Goal: Information Seeking & Learning: Learn about a topic

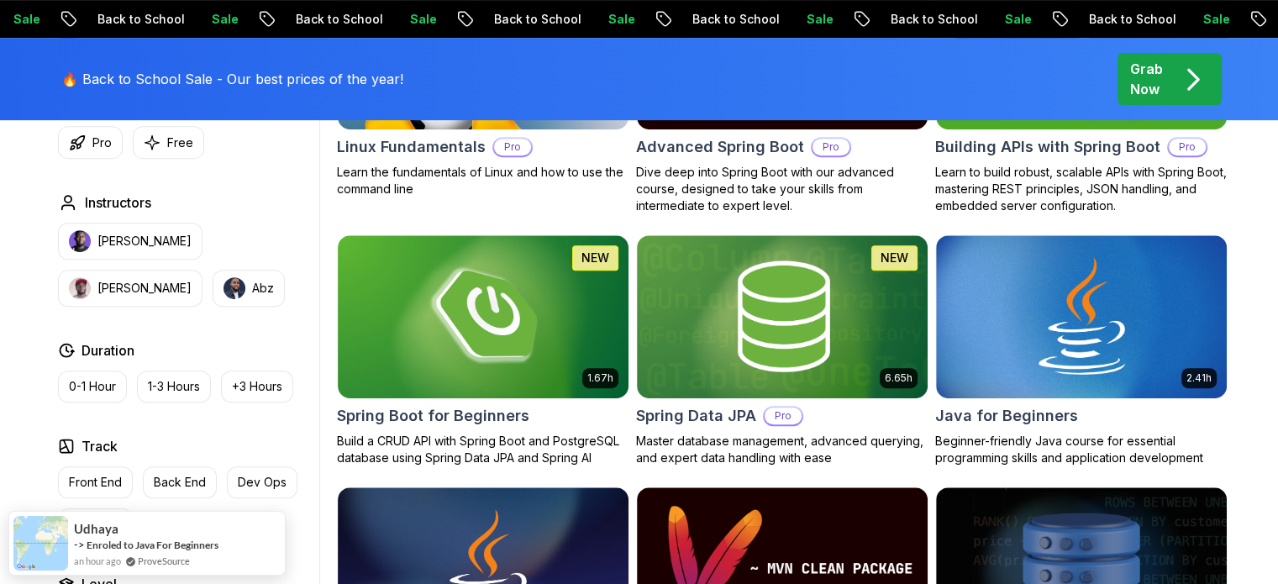
scroll to position [682, 0]
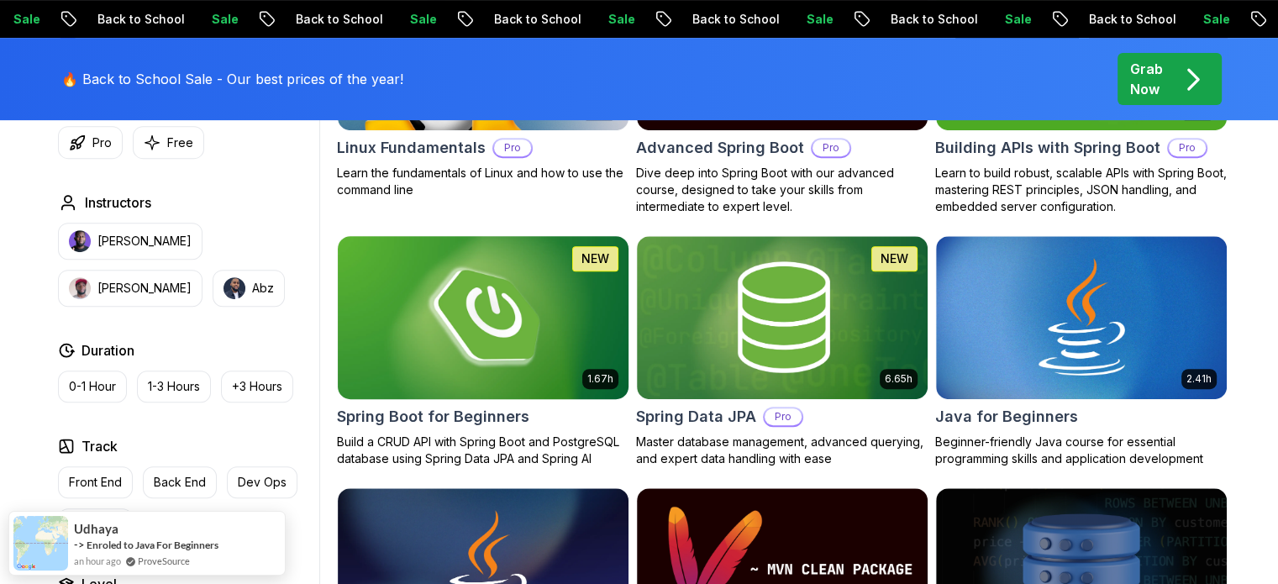
click at [433, 369] on img at bounding box center [482, 317] width 305 height 171
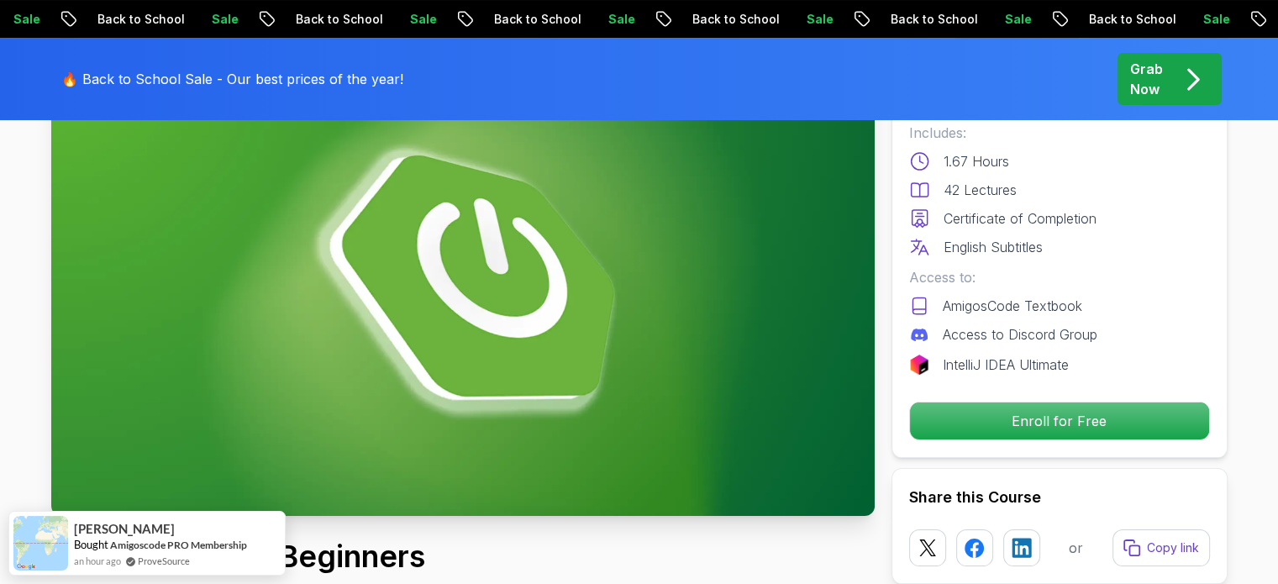
scroll to position [168, 0]
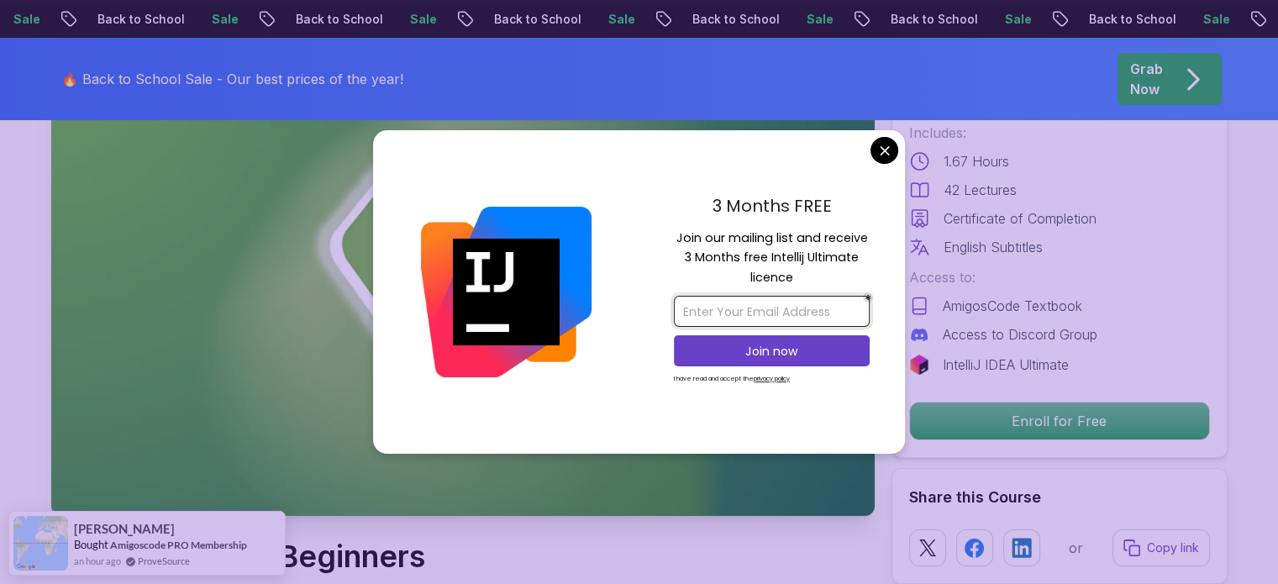
click at [779, 317] on input "email" at bounding box center [772, 311] width 196 height 31
click at [756, 306] on input "[EMAIL_ADDRESS][DOMAIN_NAME]" at bounding box center [772, 311] width 196 height 31
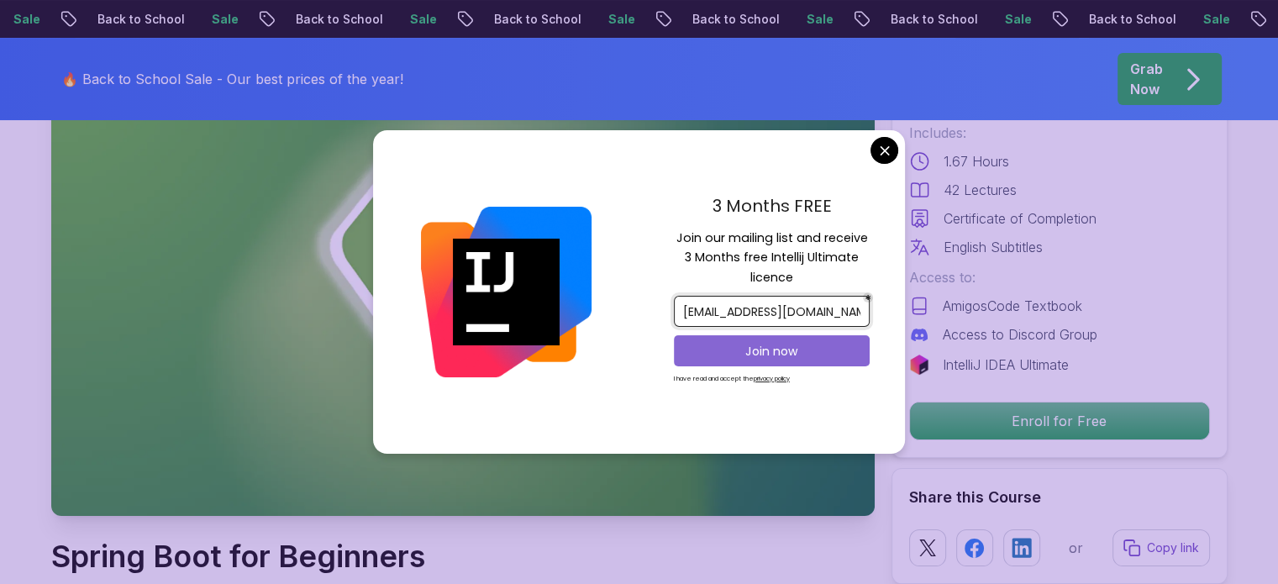
type input "[EMAIL_ADDRESS][DOMAIN_NAME]"
click at [776, 353] on p "Join now" at bounding box center [772, 351] width 159 height 17
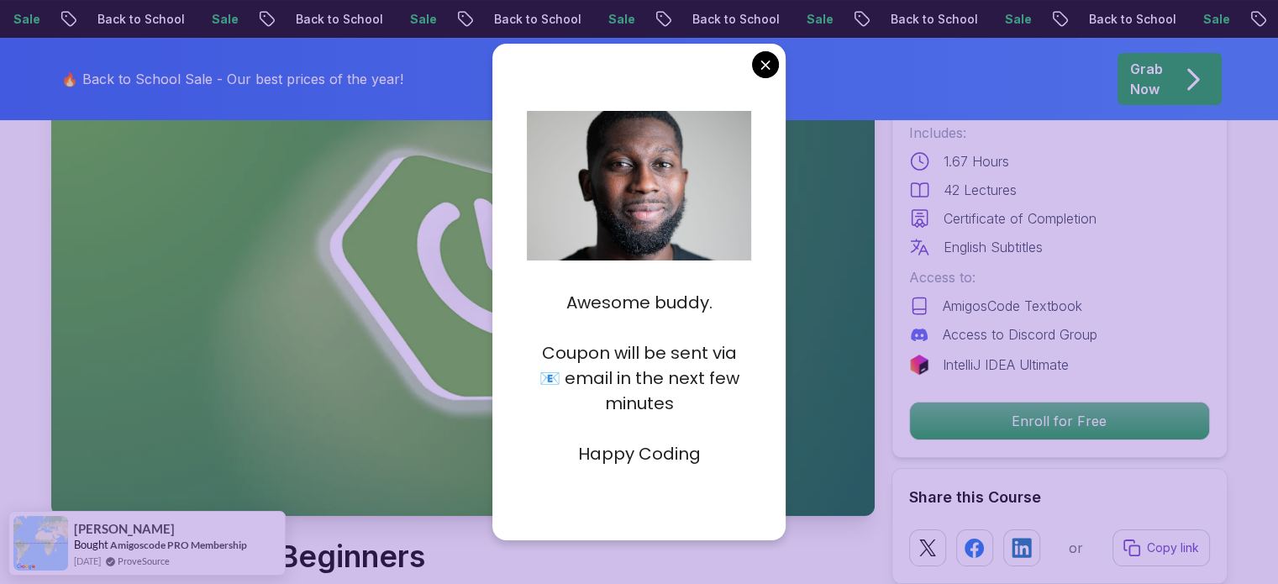
click at [851, 296] on img at bounding box center [463, 284] width 824 height 463
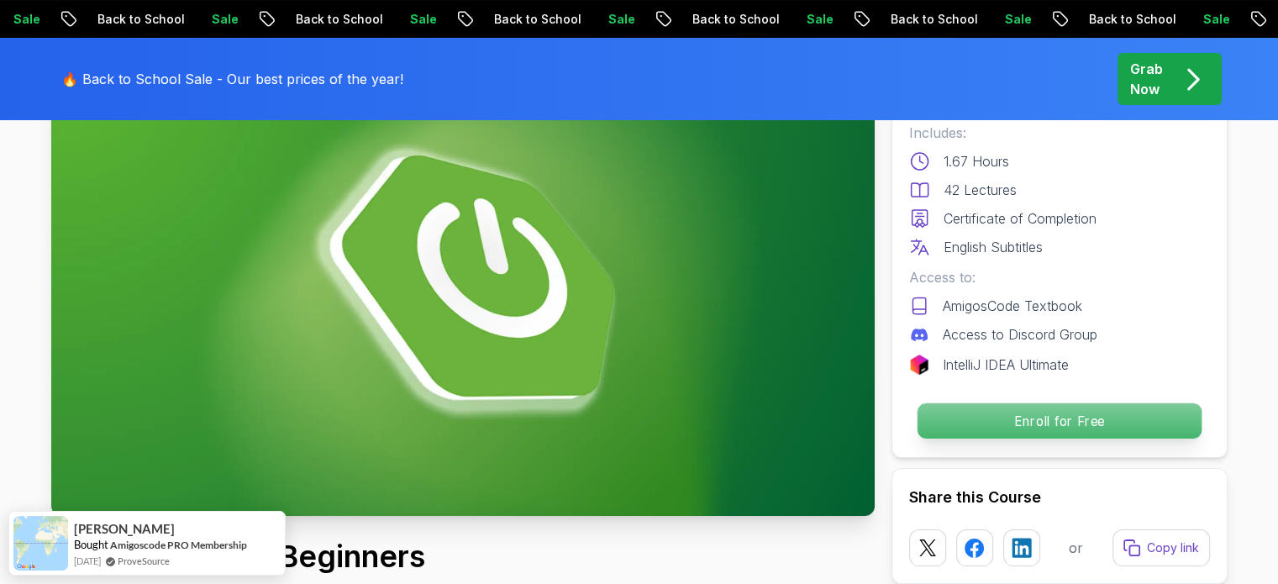
click at [961, 418] on p "Enroll for Free" at bounding box center [1059, 420] width 284 height 35
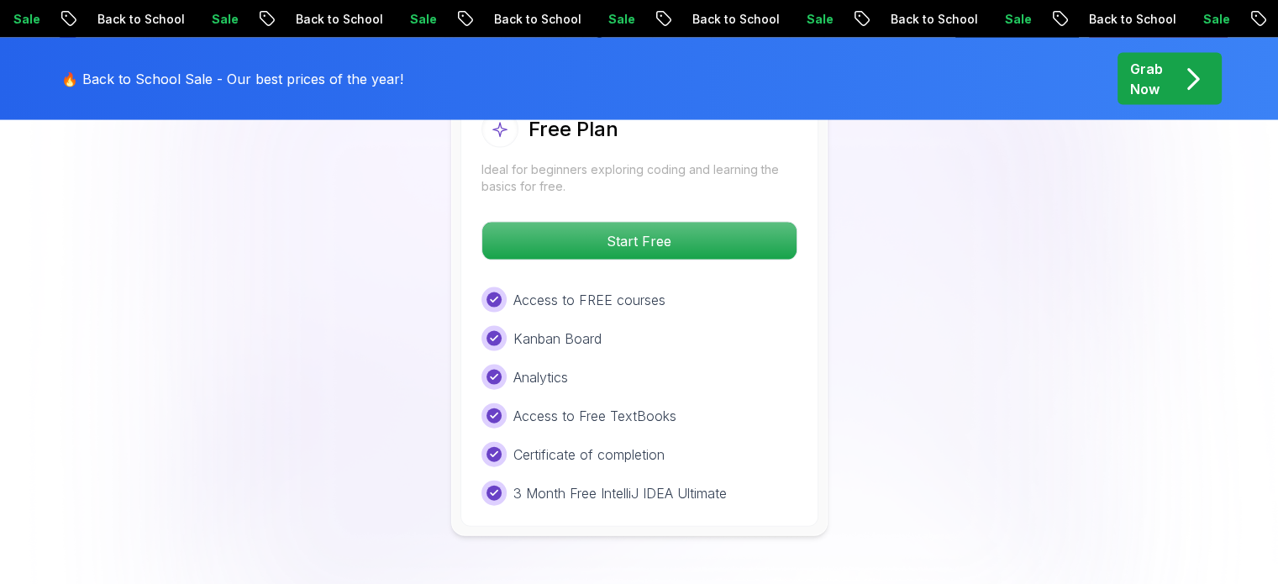
scroll to position [3631, 0]
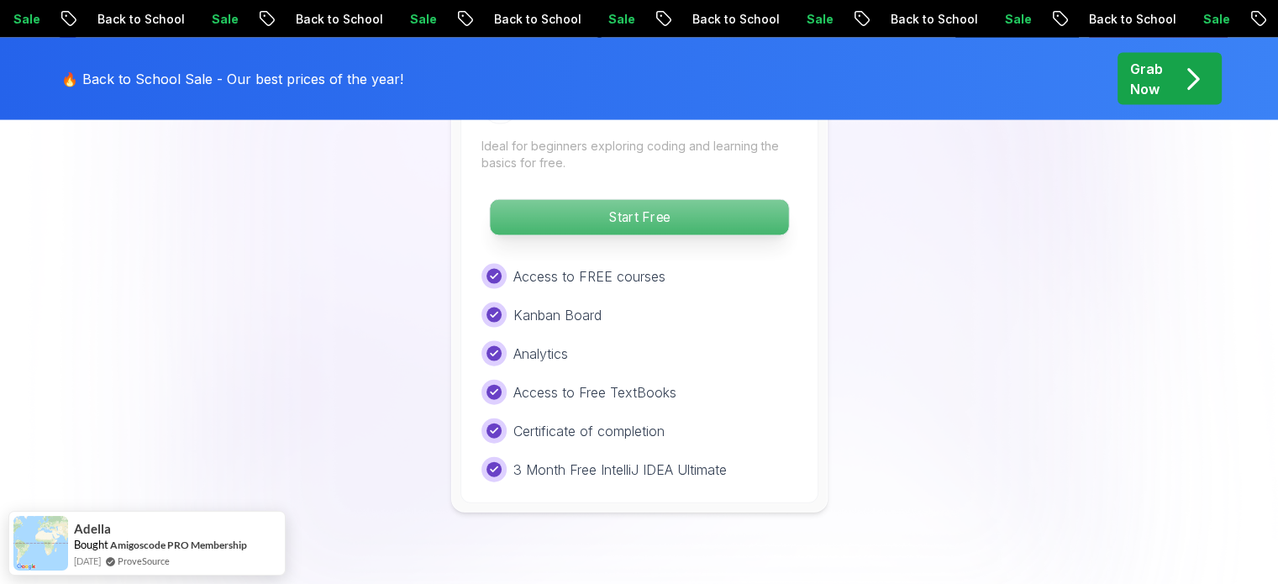
click at [606, 200] on p "Start Free" at bounding box center [639, 217] width 298 height 35
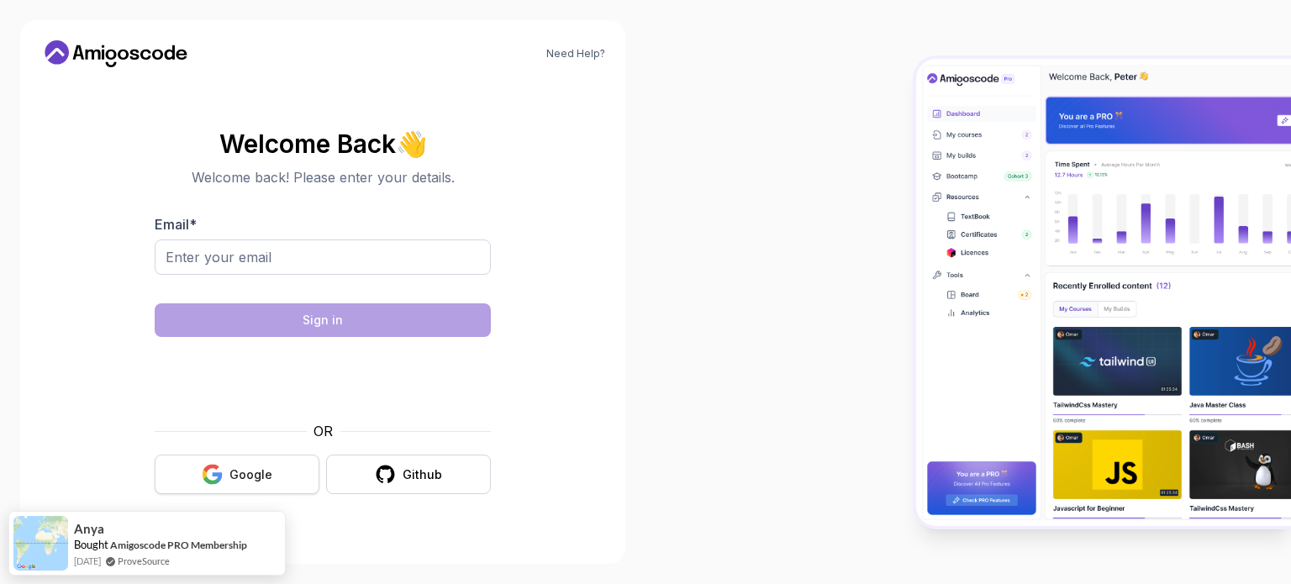
click at [220, 479] on icon "button" at bounding box center [218, 476] width 10 height 9
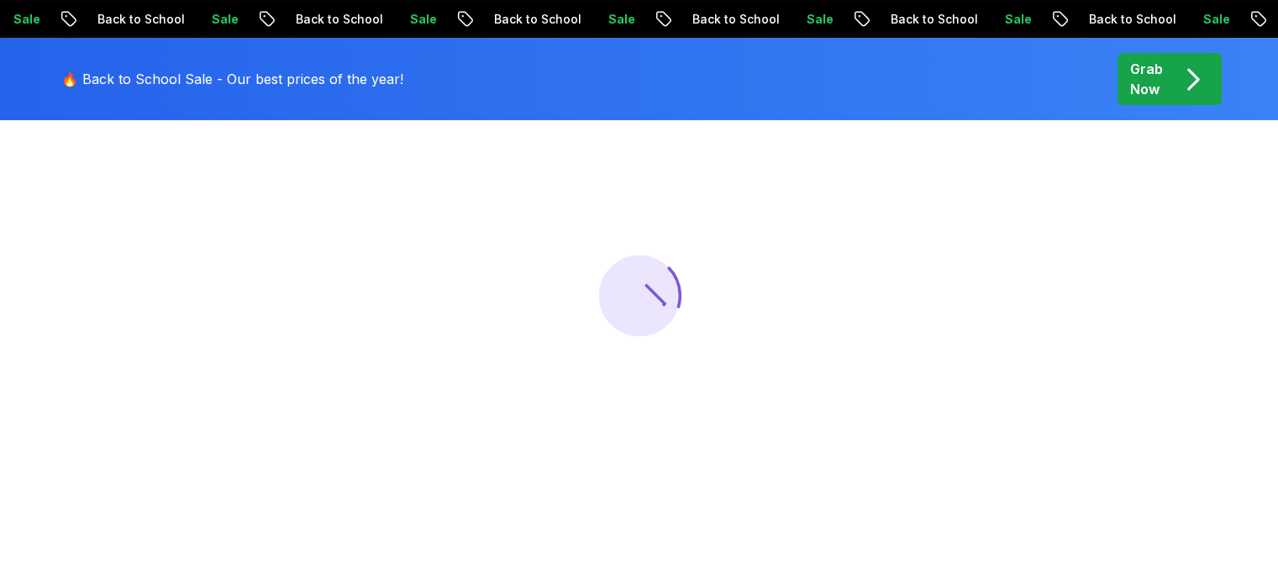
scroll to position [178, 0]
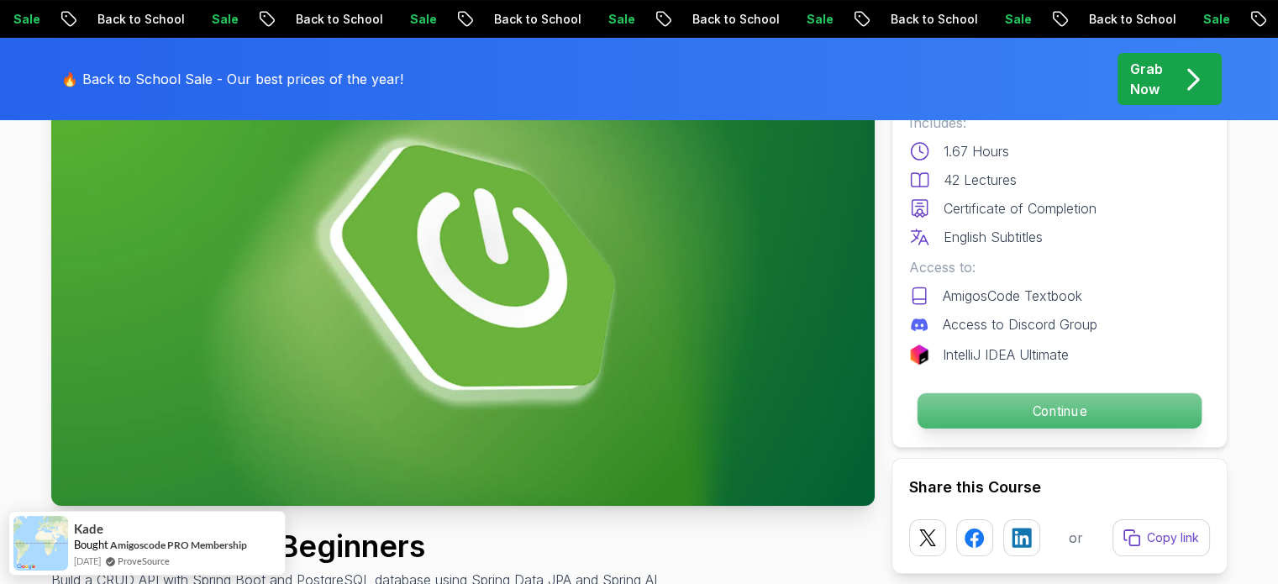
click at [1098, 392] on div "Continue" at bounding box center [1059, 411] width 301 height 39
click at [1104, 415] on p "Continue" at bounding box center [1059, 410] width 284 height 35
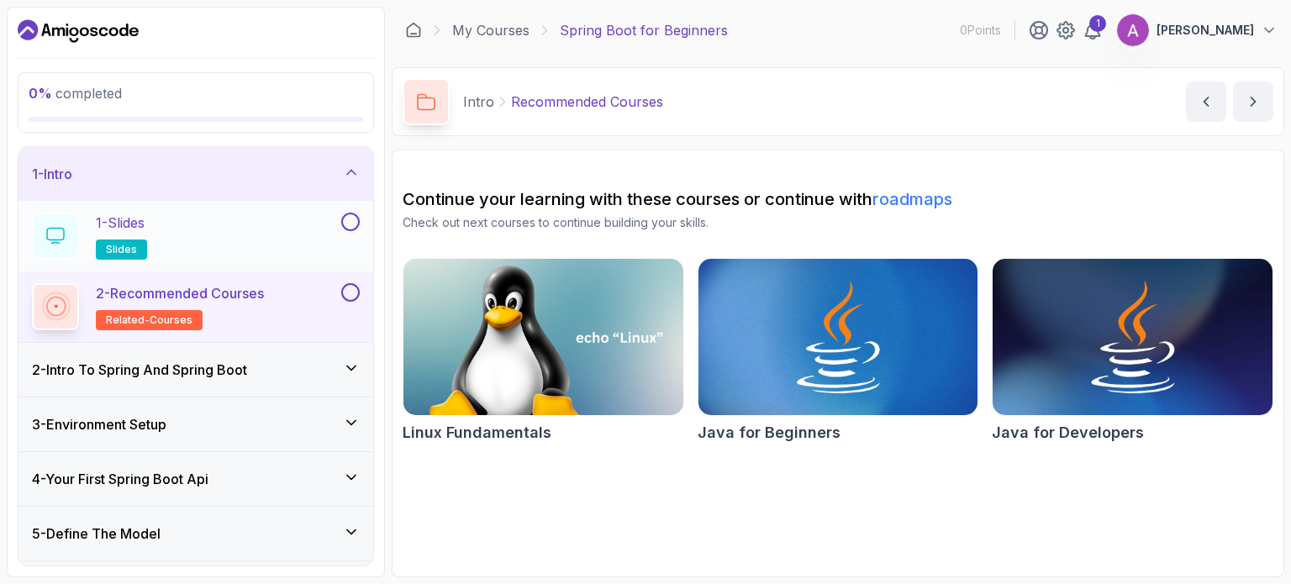
click at [277, 225] on div "1 - Slides slides" at bounding box center [185, 236] width 306 height 47
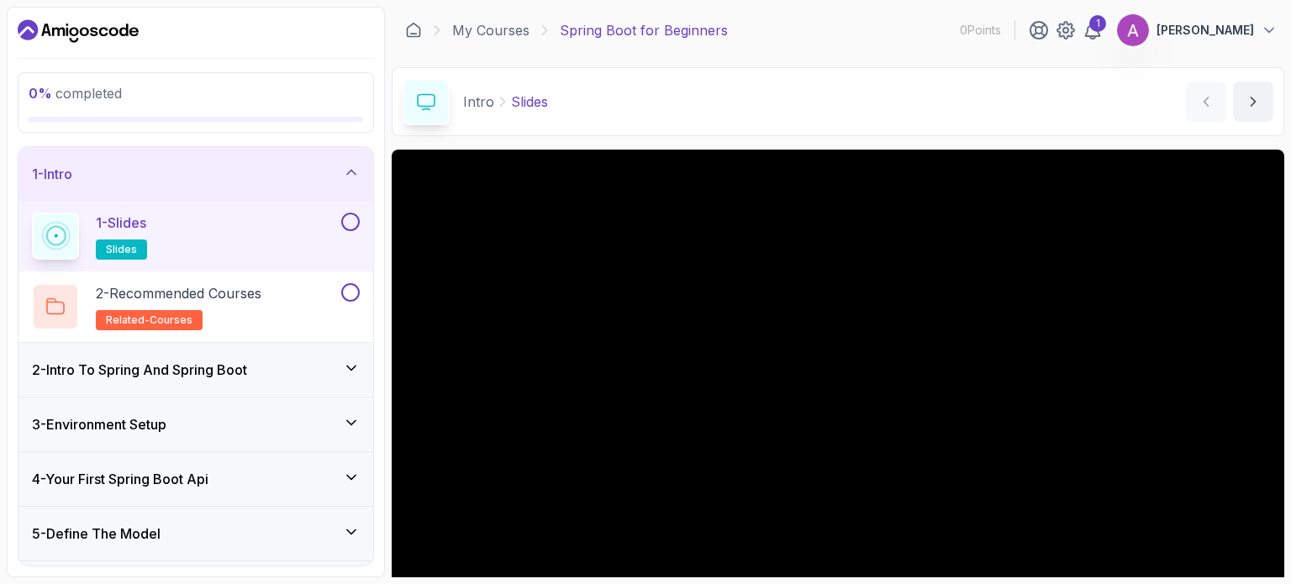
click at [240, 369] on h3 "2 - Intro To Spring And Spring Boot" at bounding box center [139, 370] width 215 height 20
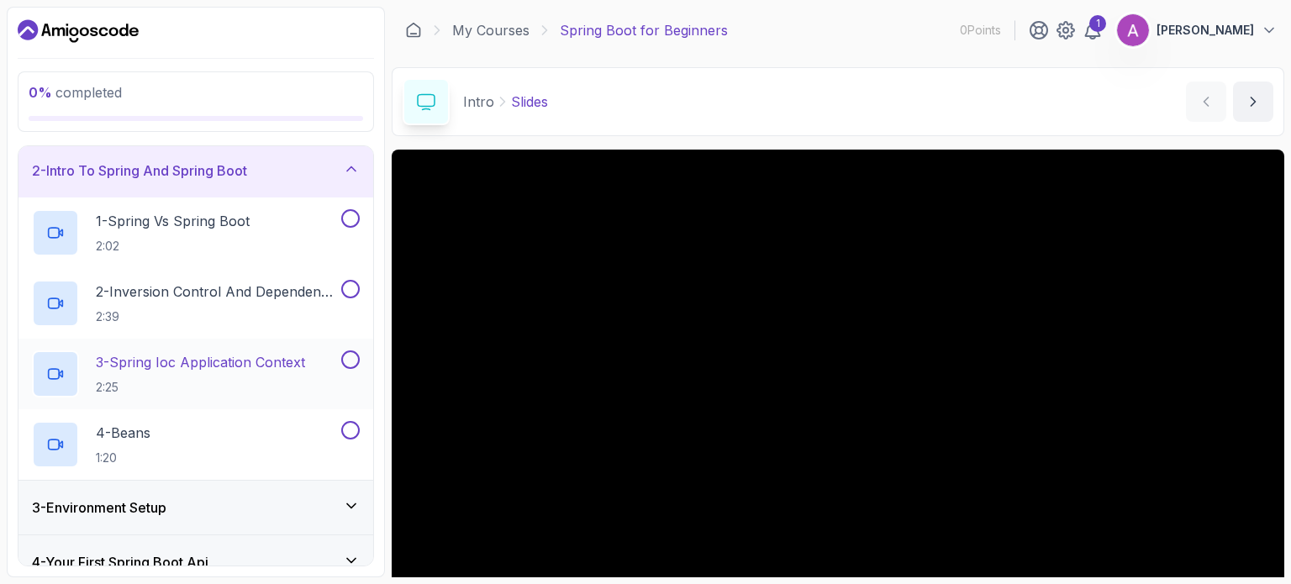
scroll to position [55, 0]
click at [224, 231] on p "1 - Spring Vs Spring Boot" at bounding box center [173, 223] width 154 height 20
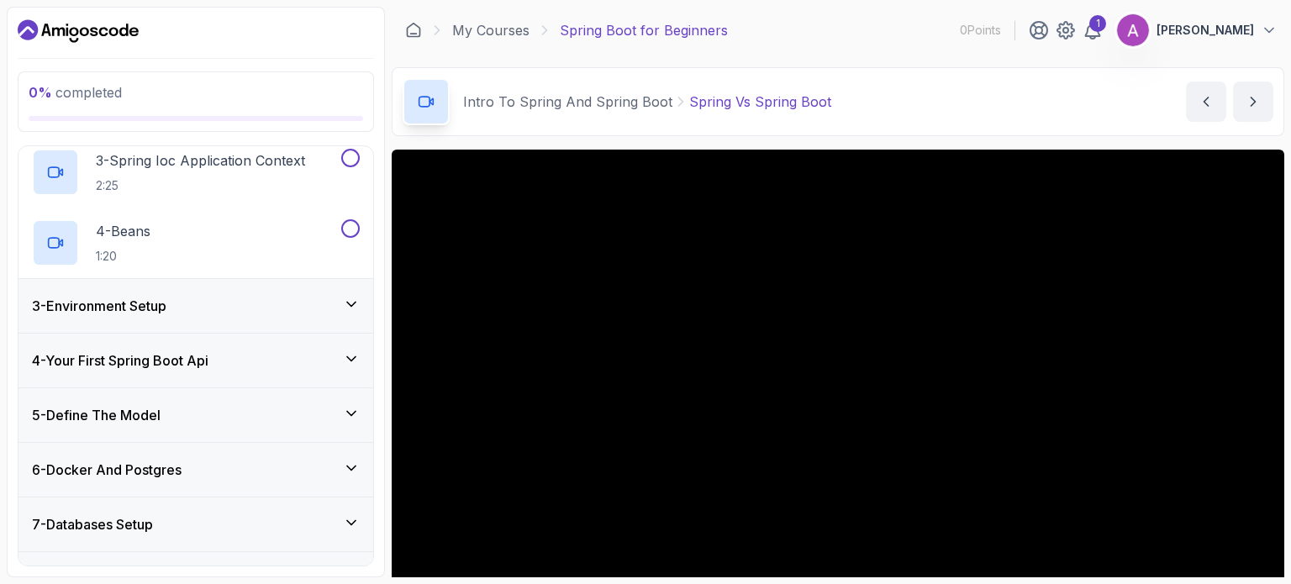
scroll to position [266, 0]
